Goal: Task Accomplishment & Management: Manage account settings

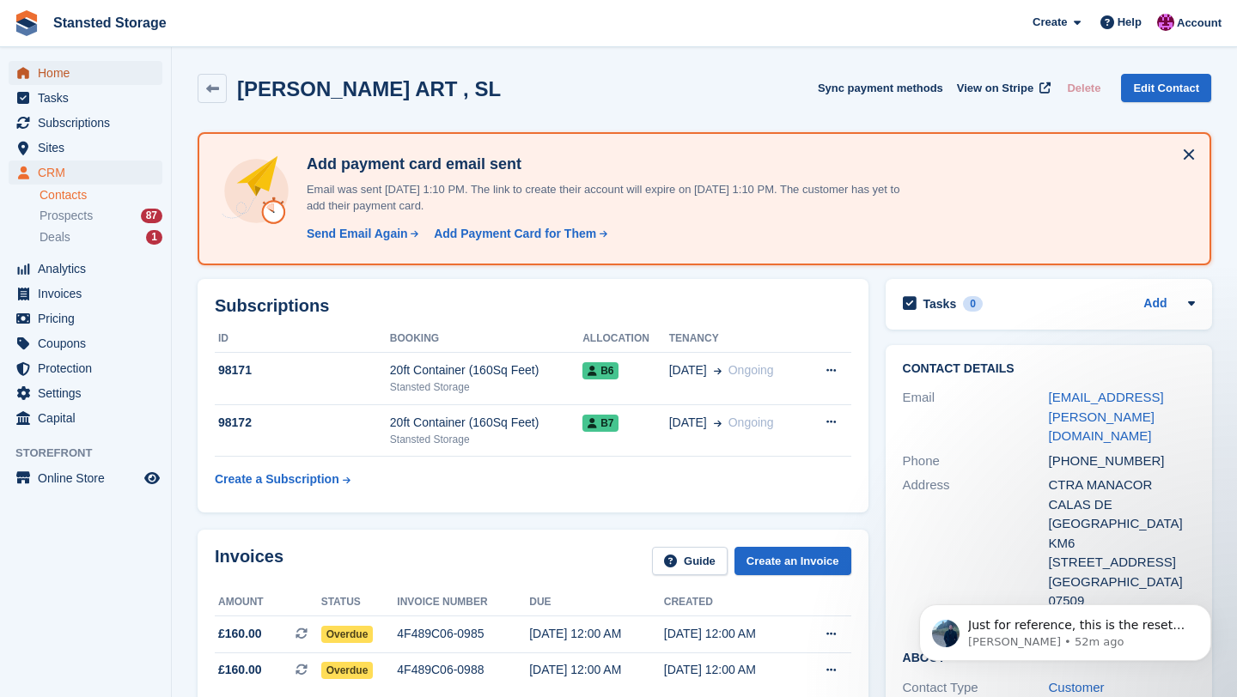
click at [74, 78] on span "Home" at bounding box center [89, 73] width 103 height 24
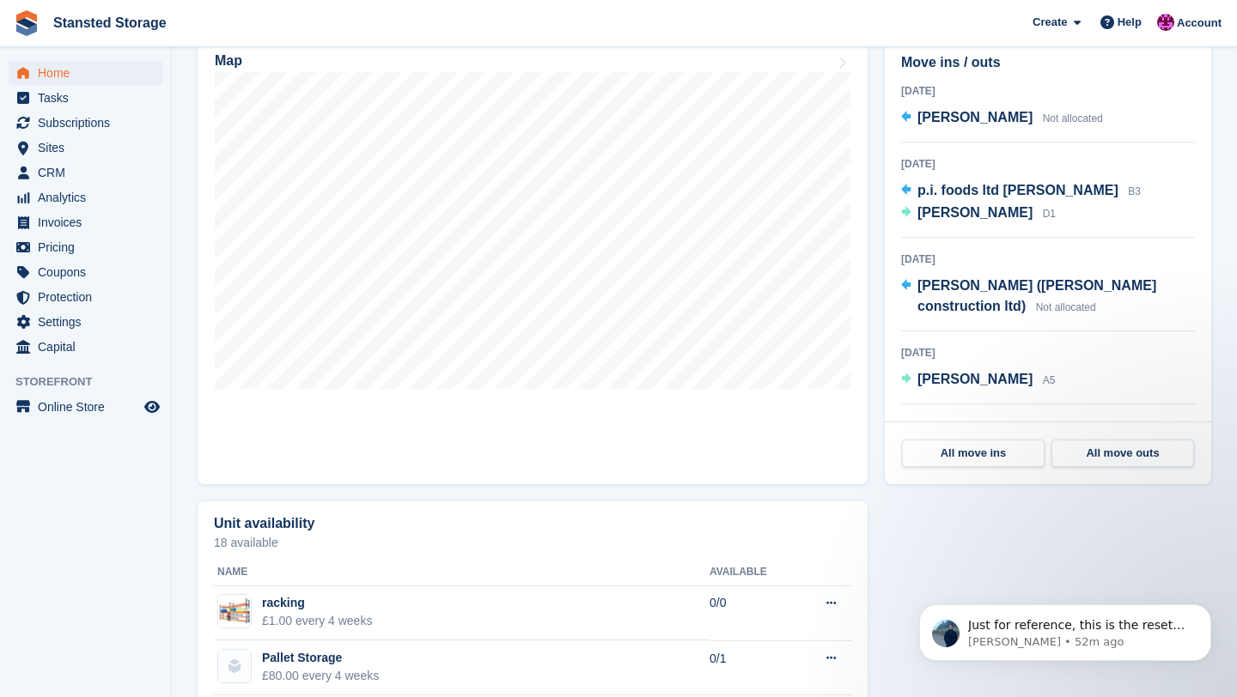
scroll to position [565, 0]
click at [980, 457] on link "All move ins" at bounding box center [973, 452] width 143 height 27
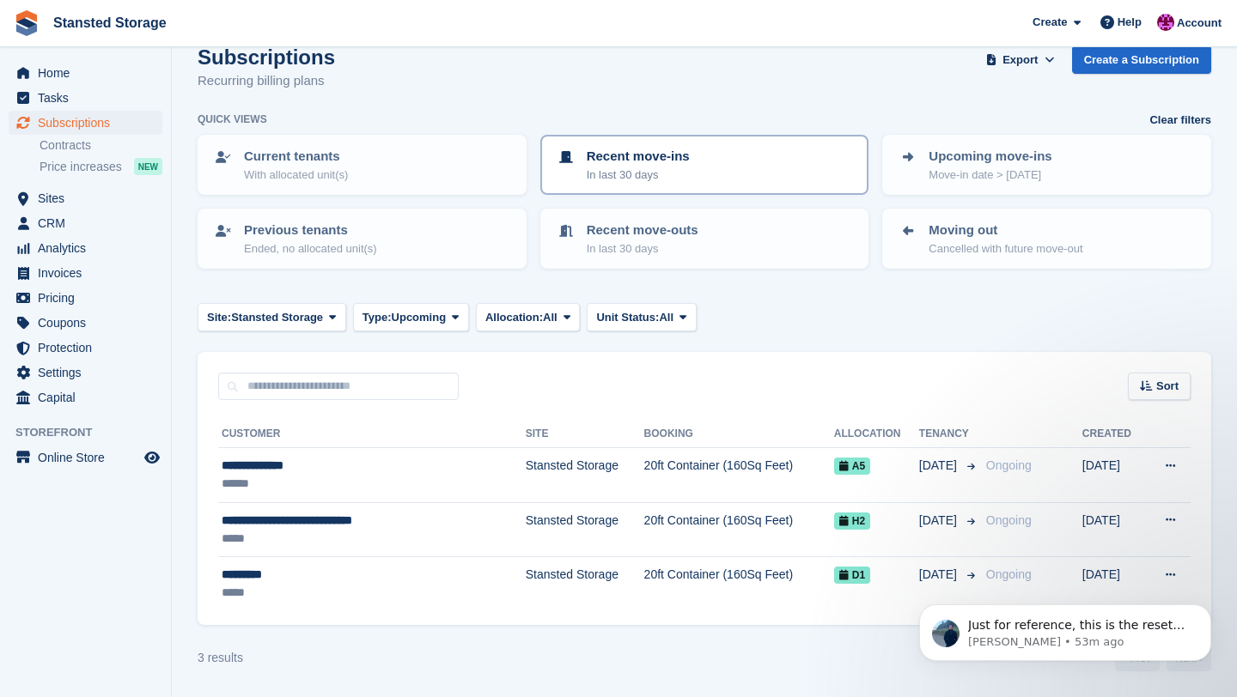
click at [655, 158] on p "Recent move-ins" at bounding box center [638, 157] width 103 height 20
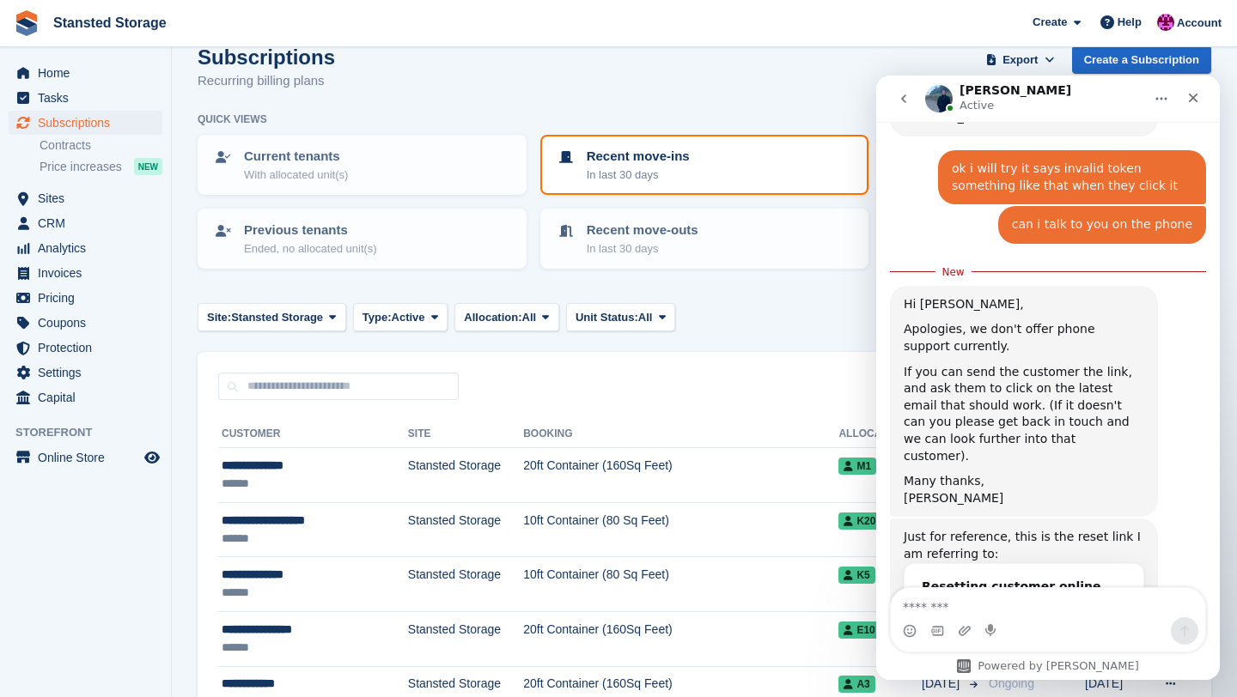
scroll to position [1714, 0]
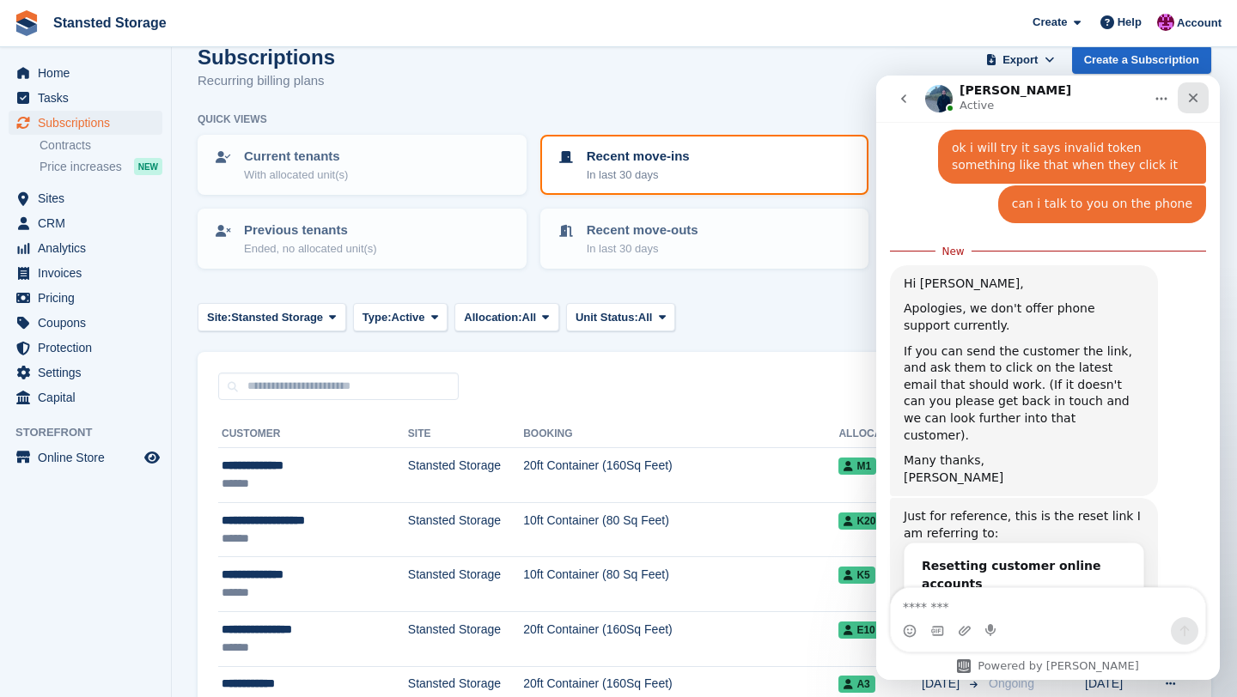
click at [1203, 101] on div "Close" at bounding box center [1193, 97] width 31 height 31
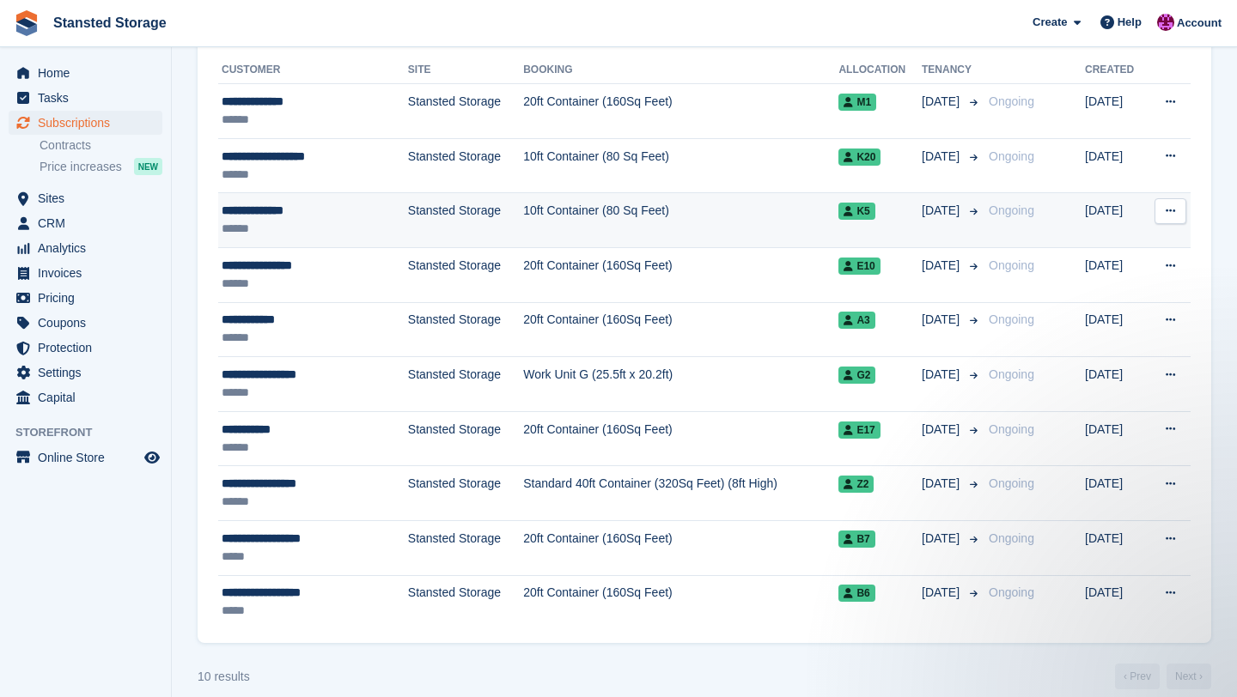
scroll to position [392, 0]
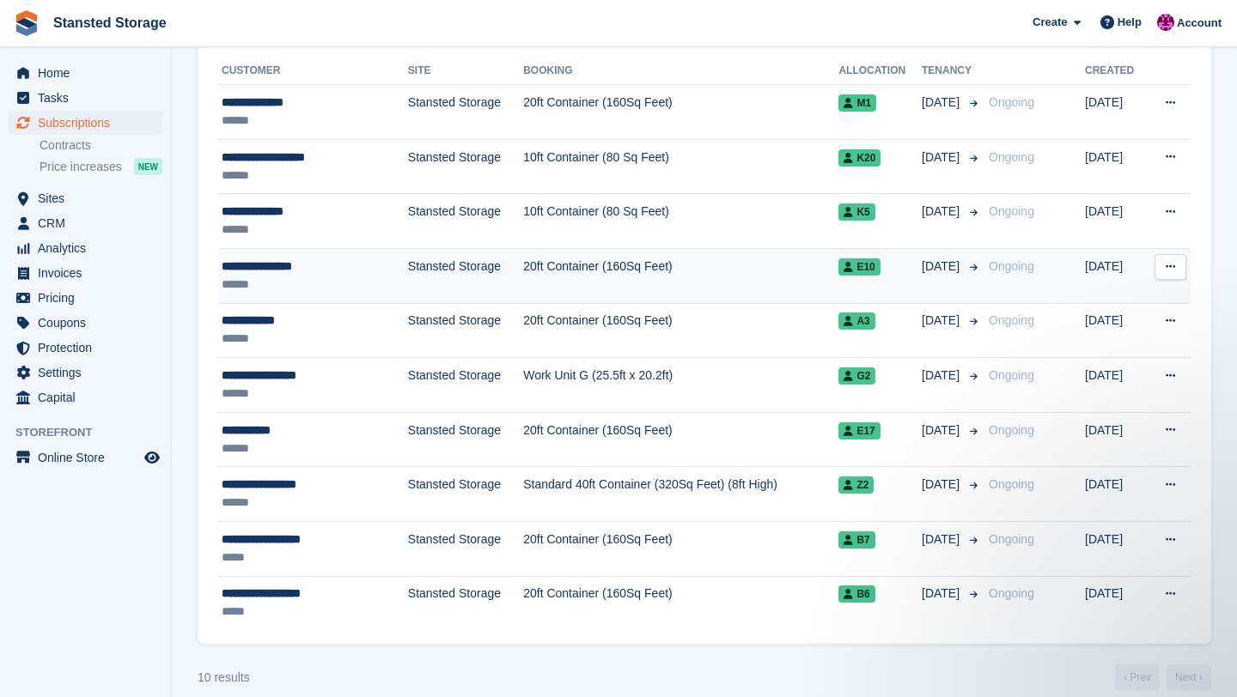
click at [740, 294] on td "20ft Container (160Sq Feet)" at bounding box center [680, 275] width 315 height 55
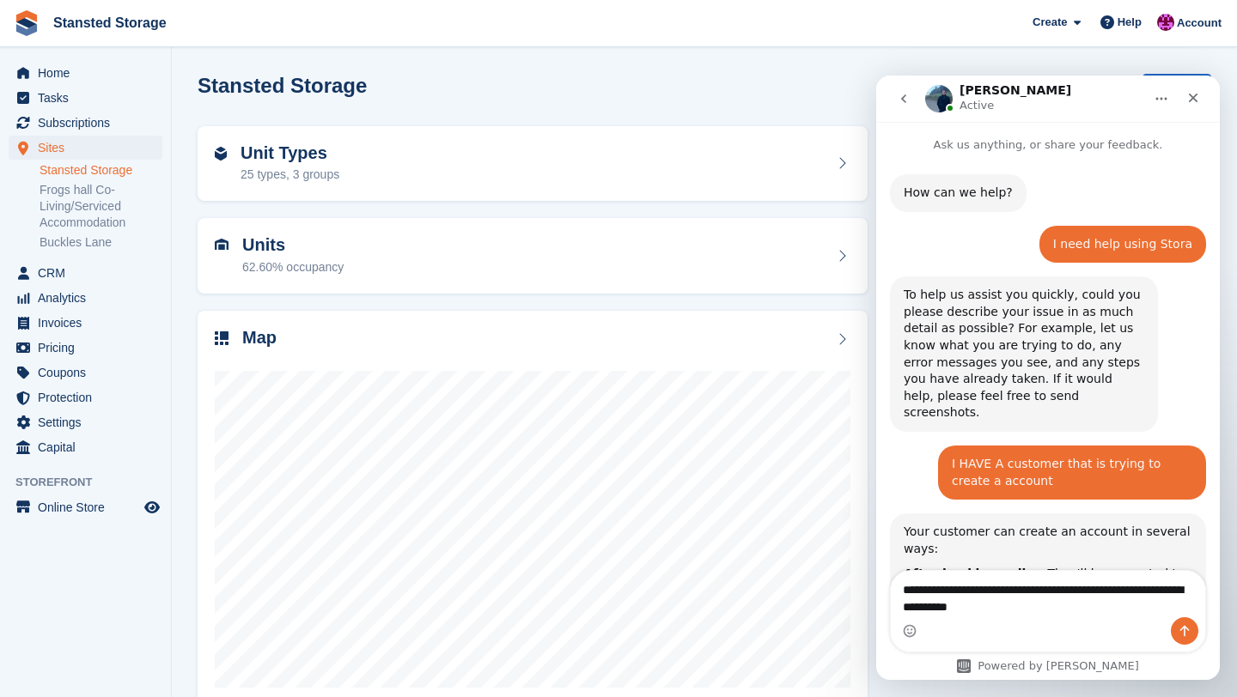
scroll to position [1703, 0]
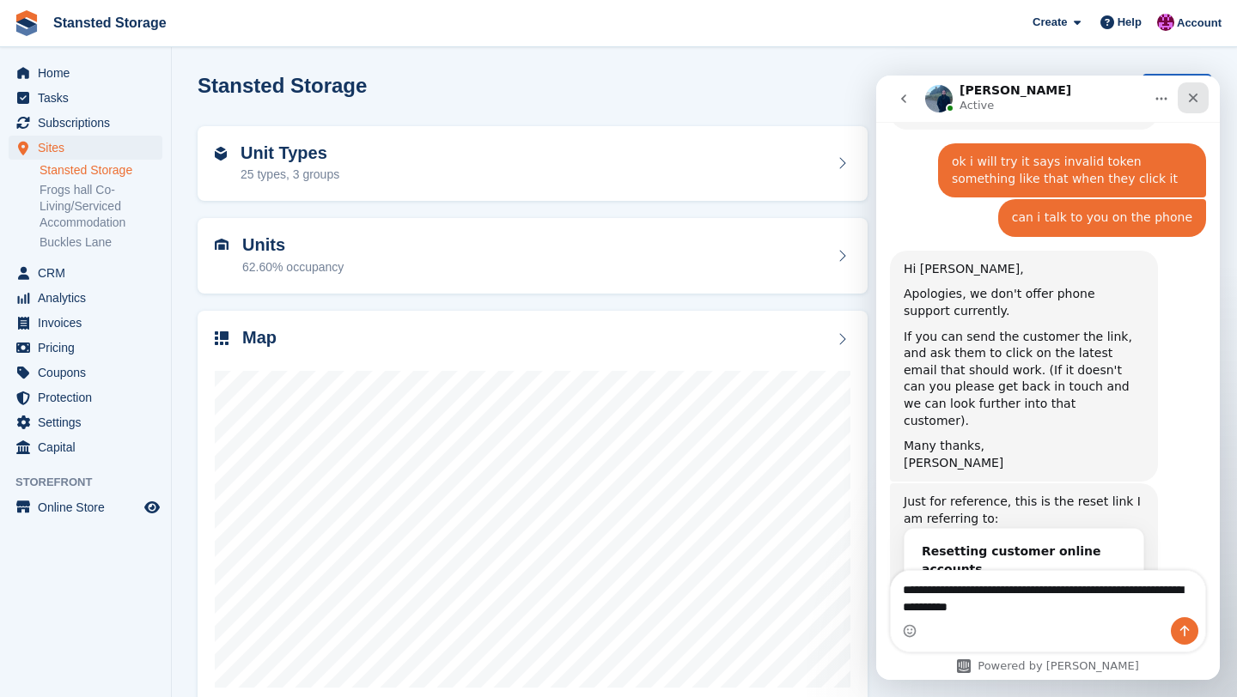
click at [1200, 98] on div "Close" at bounding box center [1193, 97] width 31 height 31
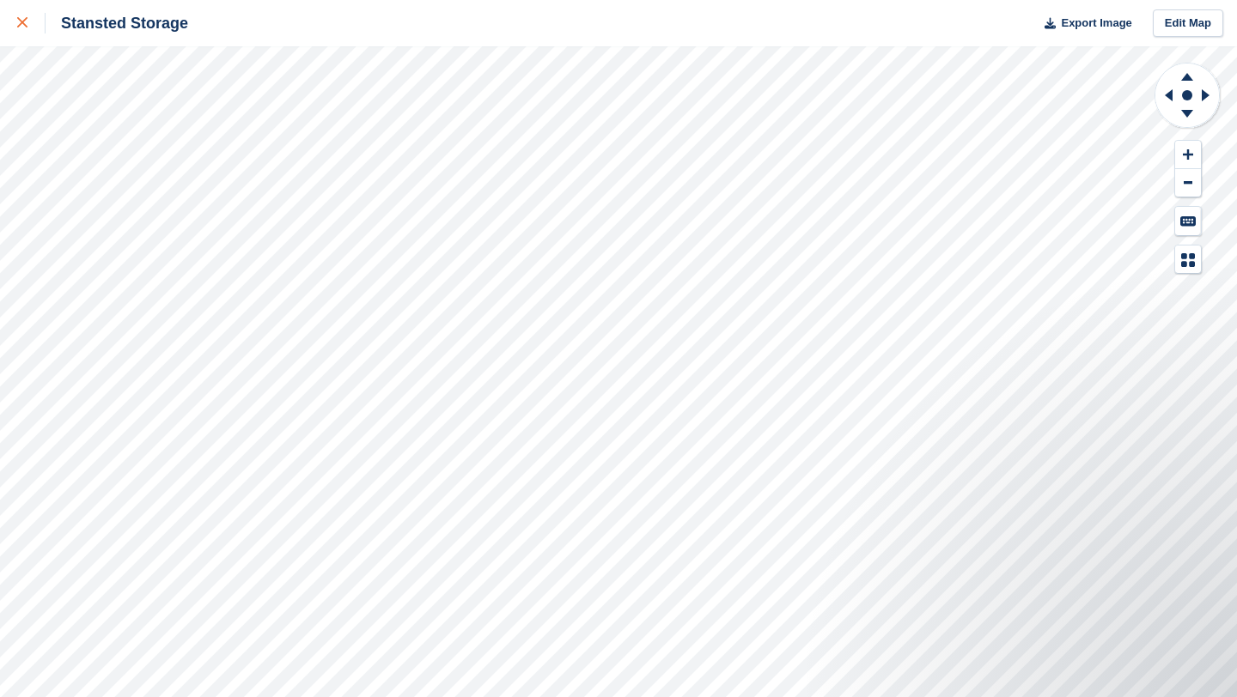
click at [27, 27] on icon at bounding box center [22, 22] width 10 height 10
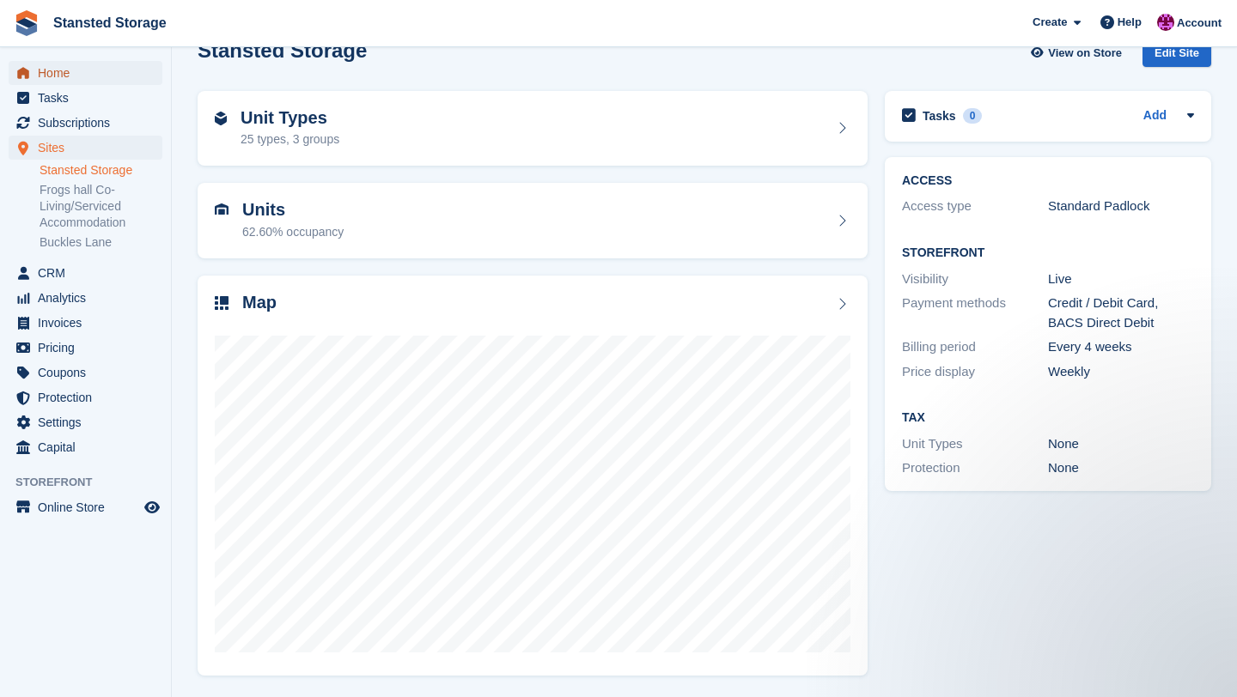
click at [106, 82] on span "Home" at bounding box center [89, 73] width 103 height 24
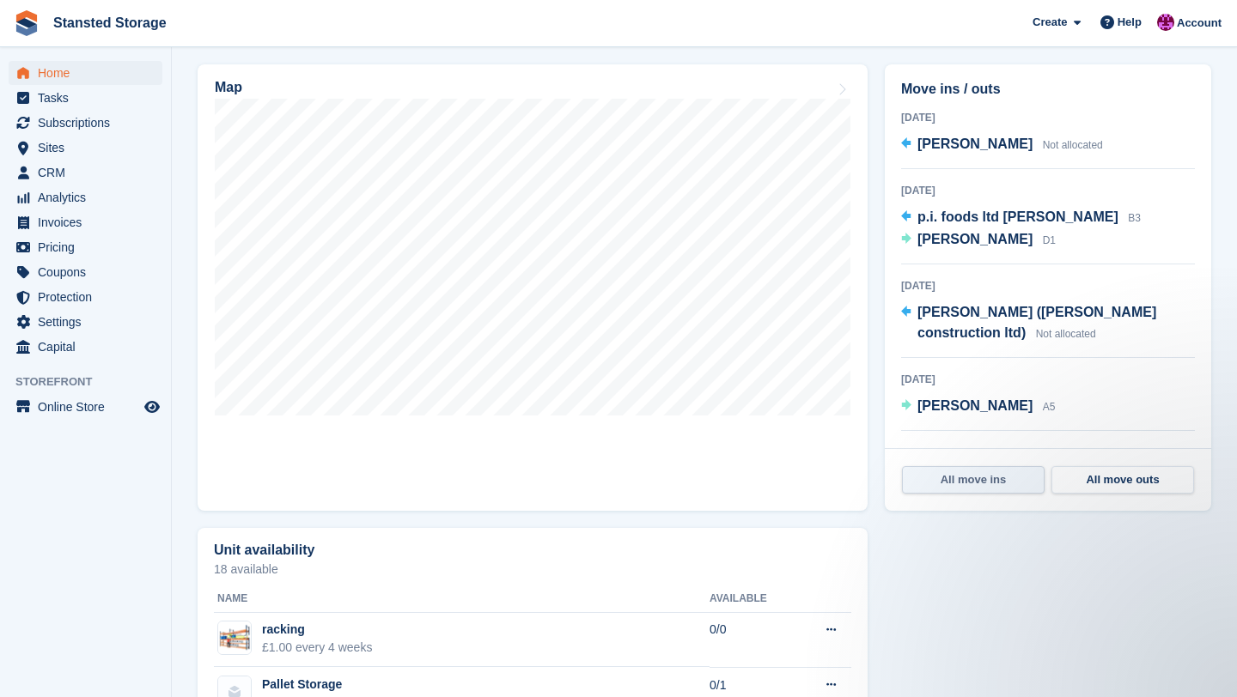
click at [1009, 489] on link "All move ins" at bounding box center [973, 479] width 143 height 27
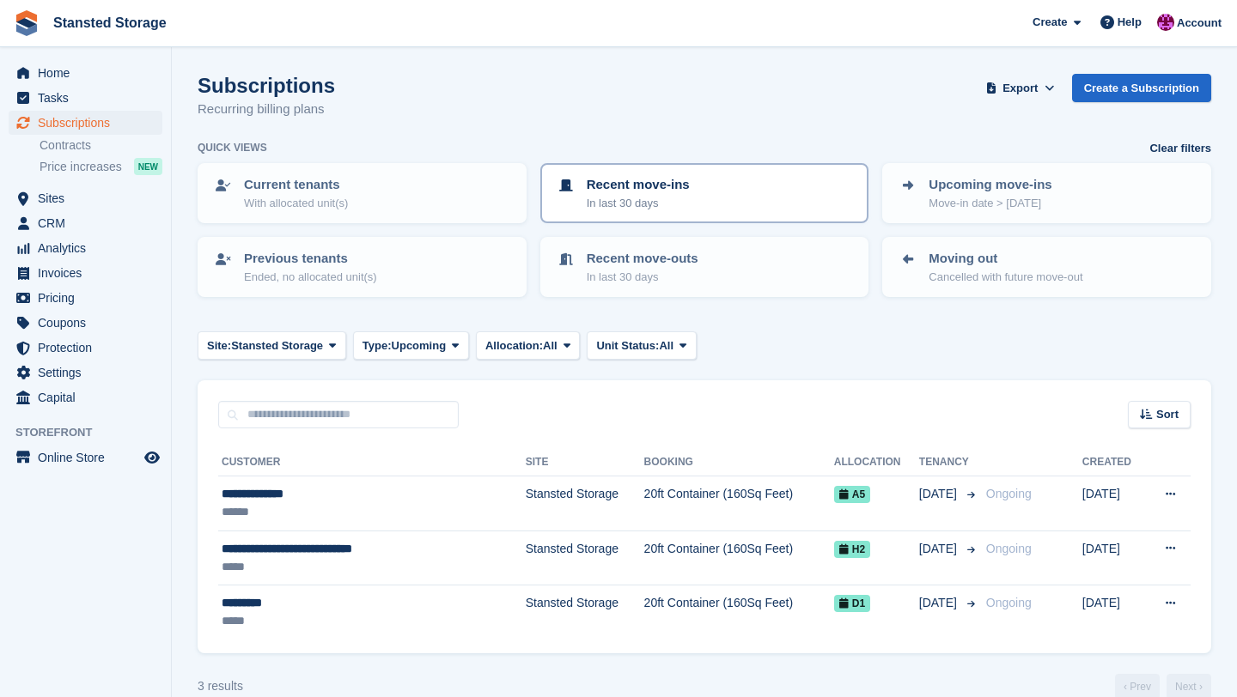
click at [632, 199] on p "In last 30 days" at bounding box center [638, 203] width 103 height 17
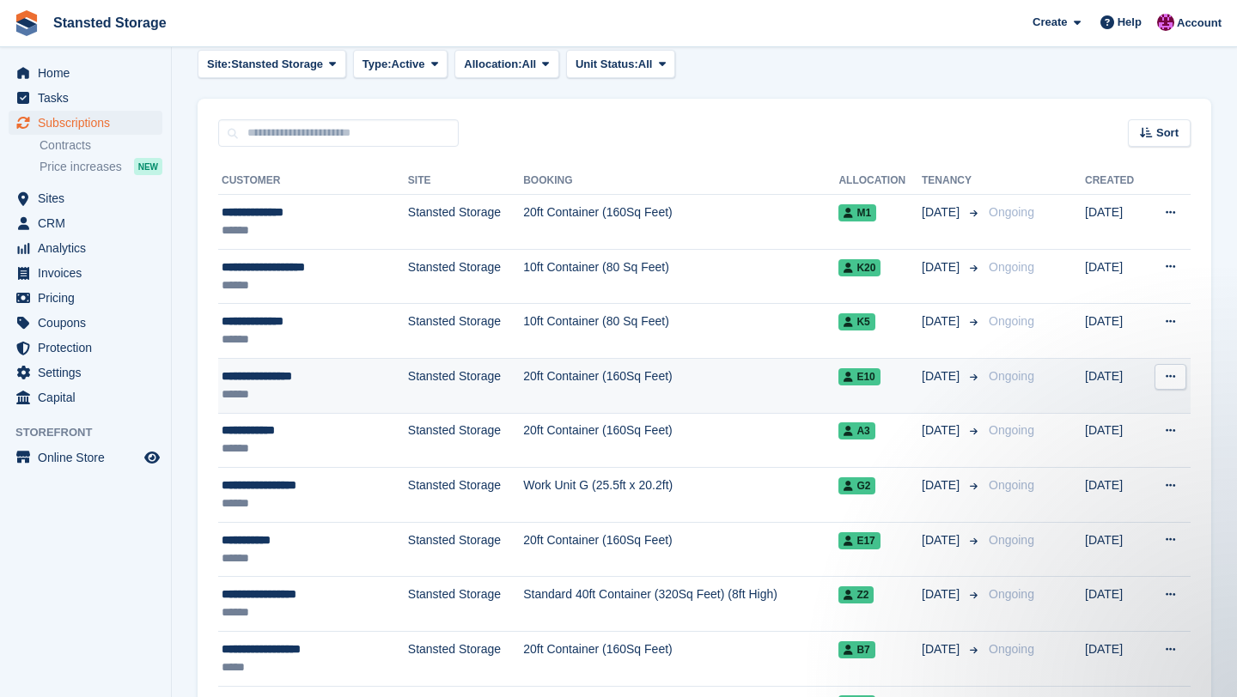
scroll to position [277, 0]
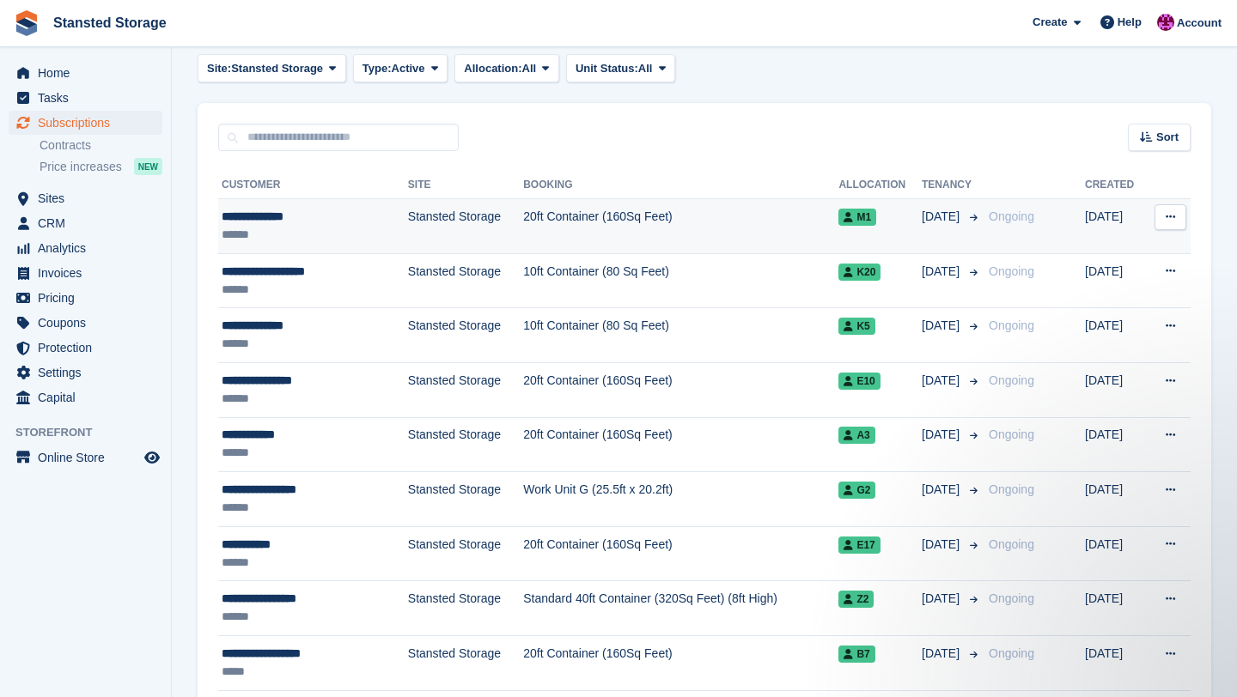
click at [681, 246] on td "20ft Container (160Sq Feet)" at bounding box center [680, 226] width 315 height 55
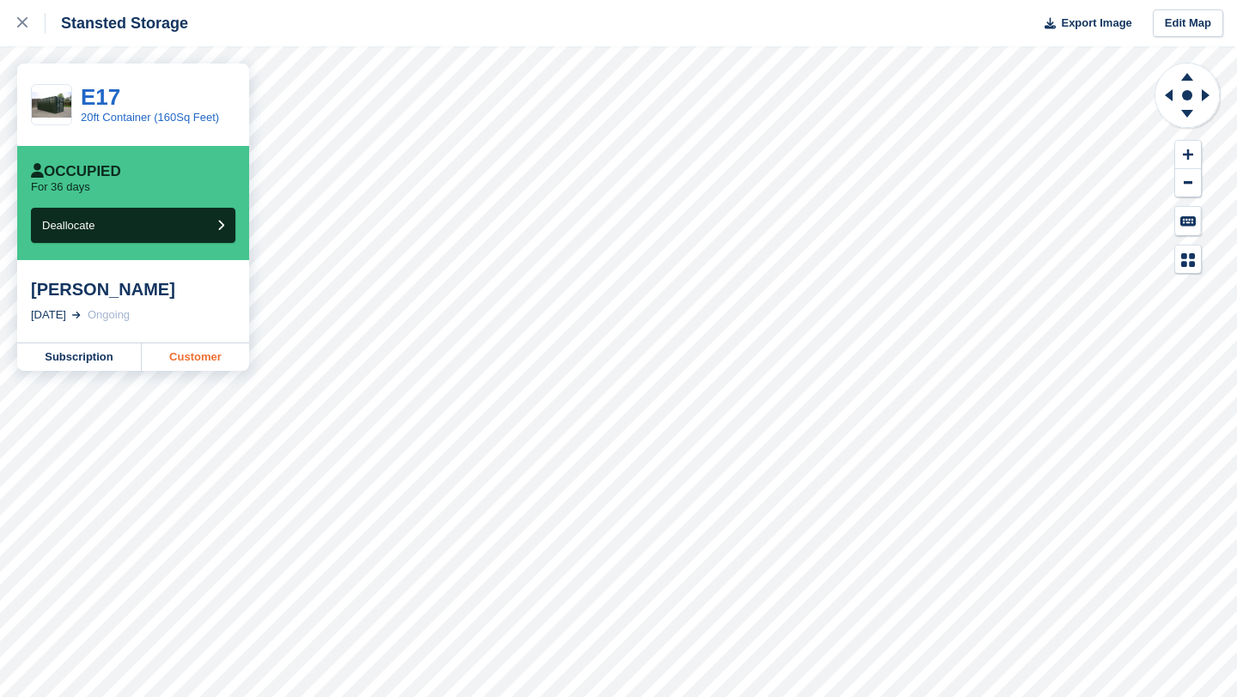
click at [211, 354] on link "Customer" at bounding box center [195, 357] width 107 height 27
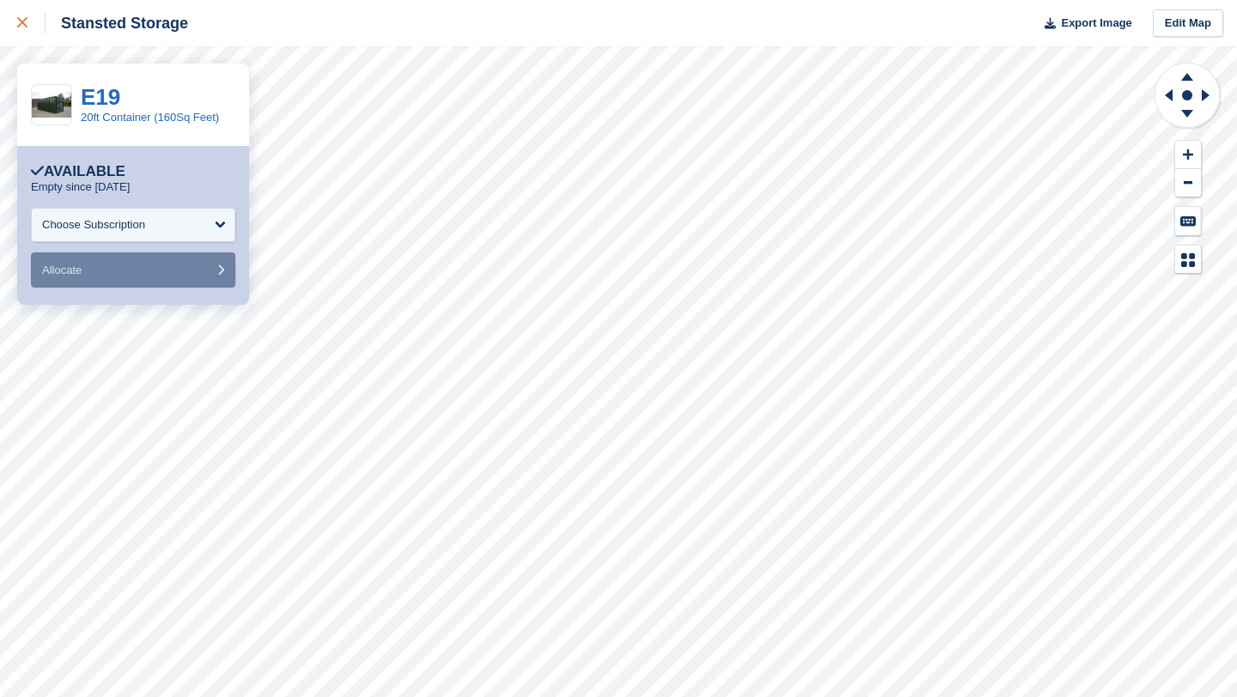
click at [20, 18] on icon at bounding box center [22, 22] width 10 height 10
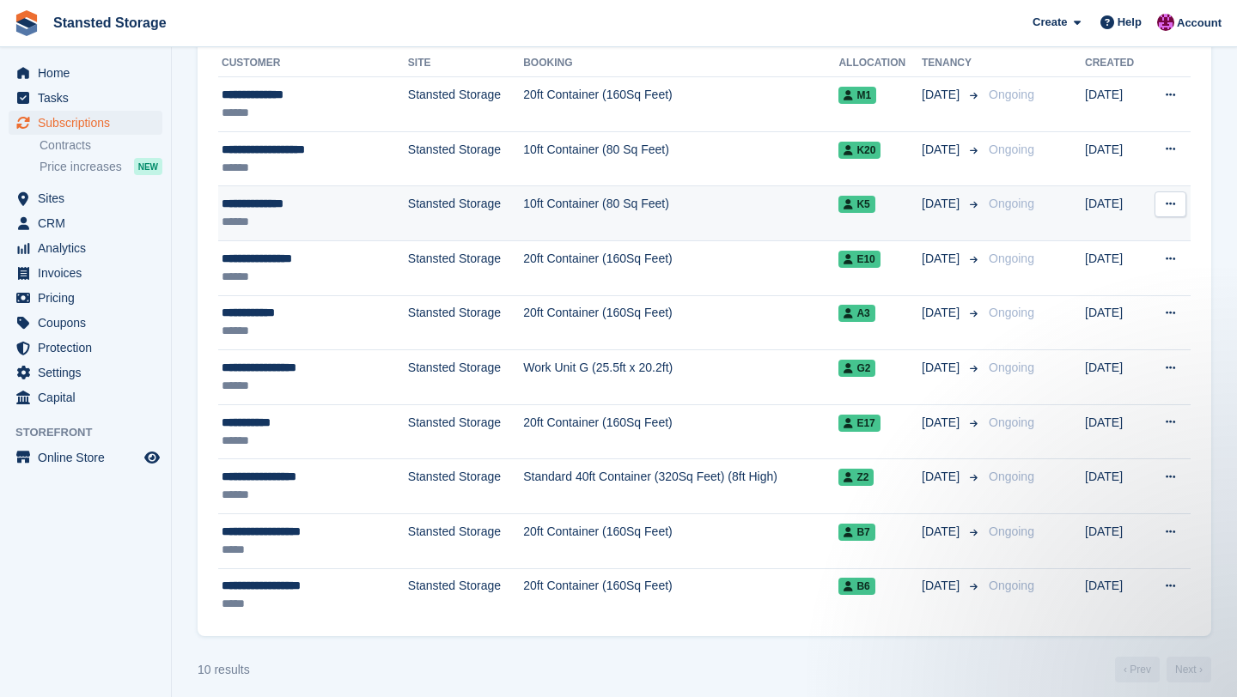
scroll to position [411, 0]
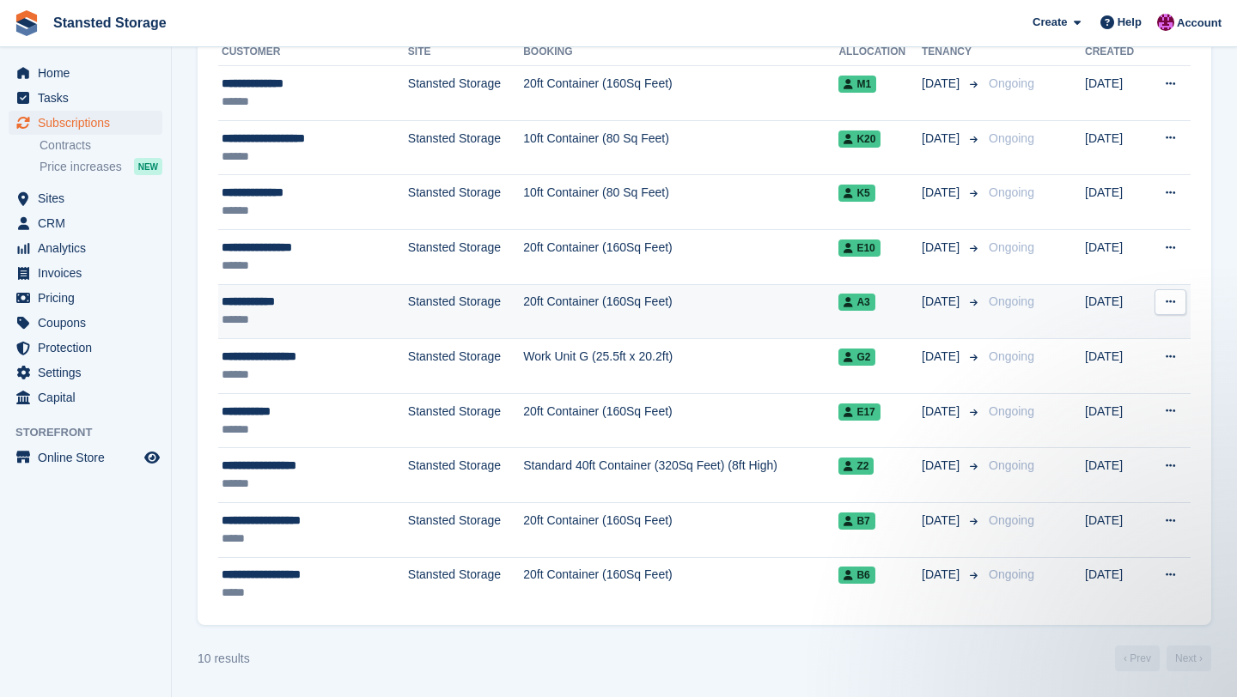
click at [717, 321] on td "20ft Container (160Sq Feet)" at bounding box center [680, 311] width 315 height 55
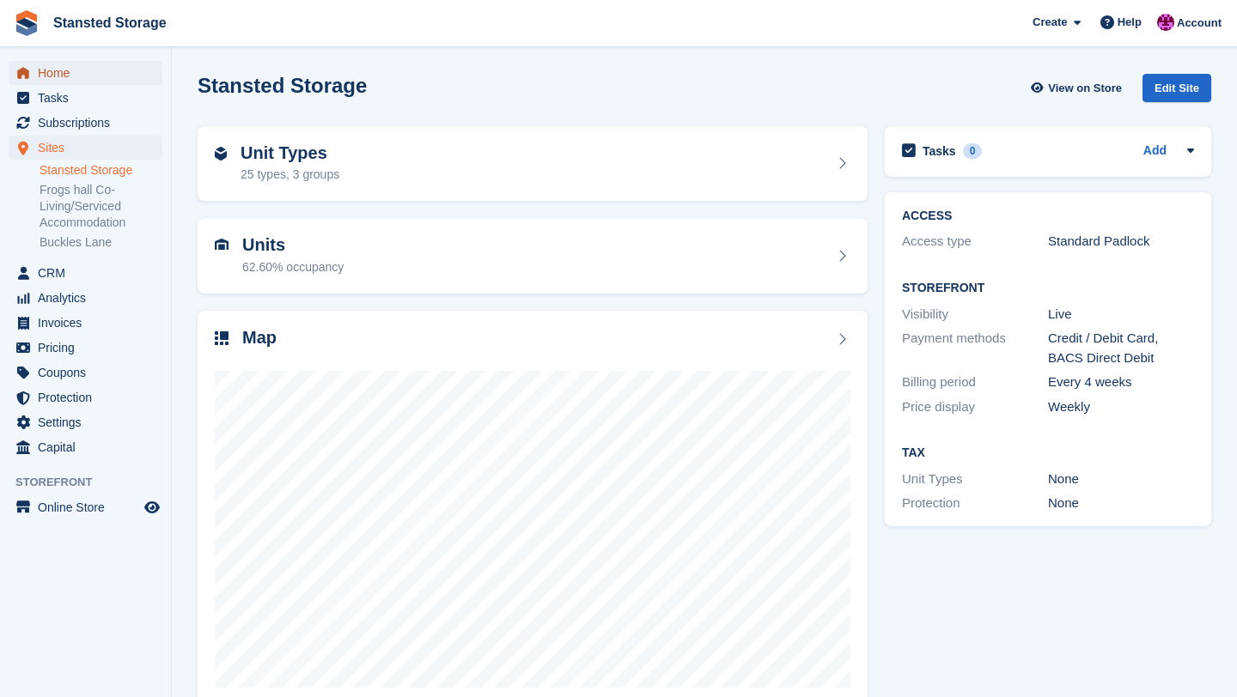
click at [92, 71] on span "Home" at bounding box center [89, 73] width 103 height 24
